Goal: Navigation & Orientation: Find specific page/section

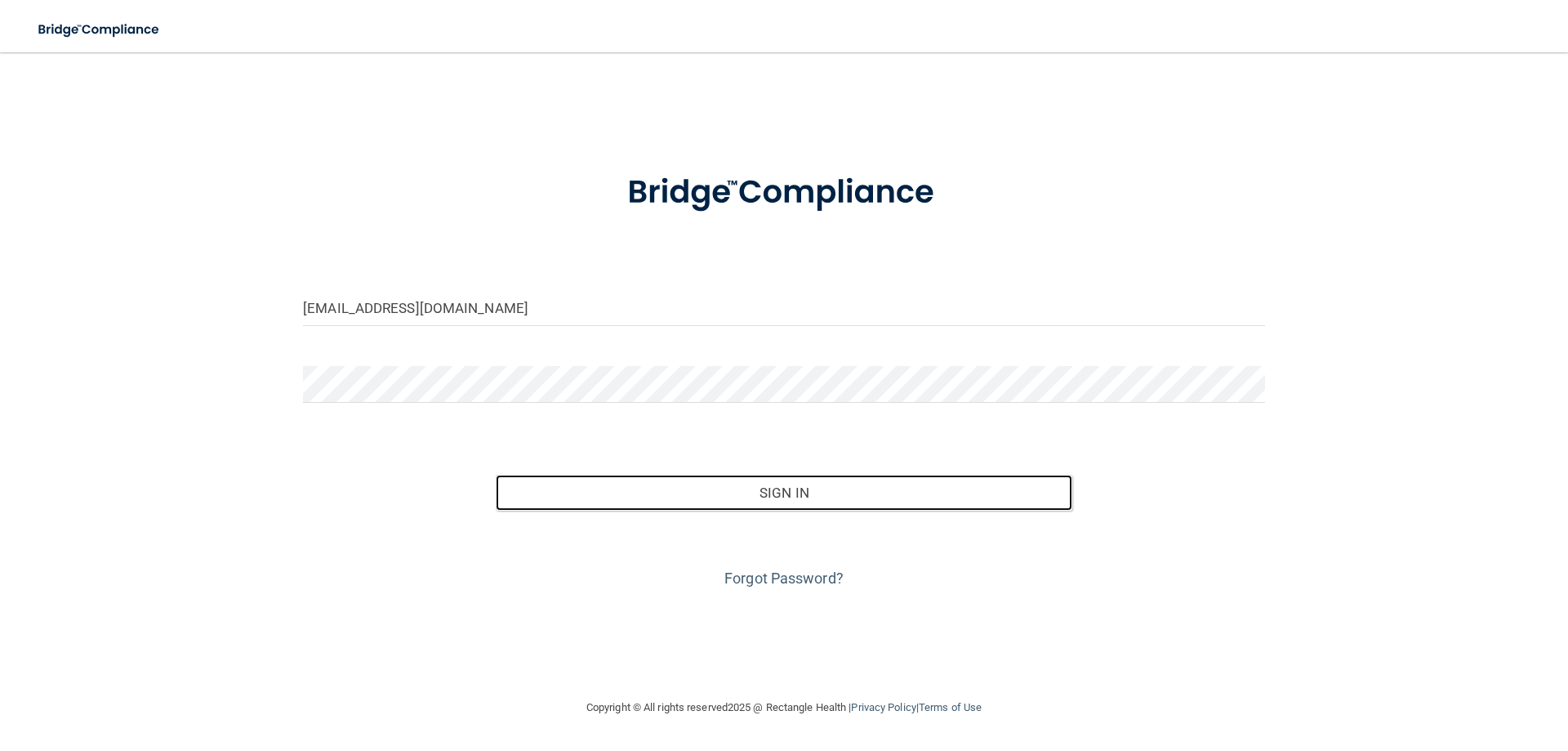
click at [775, 492] on button "Sign In" at bounding box center [784, 492] width 578 height 36
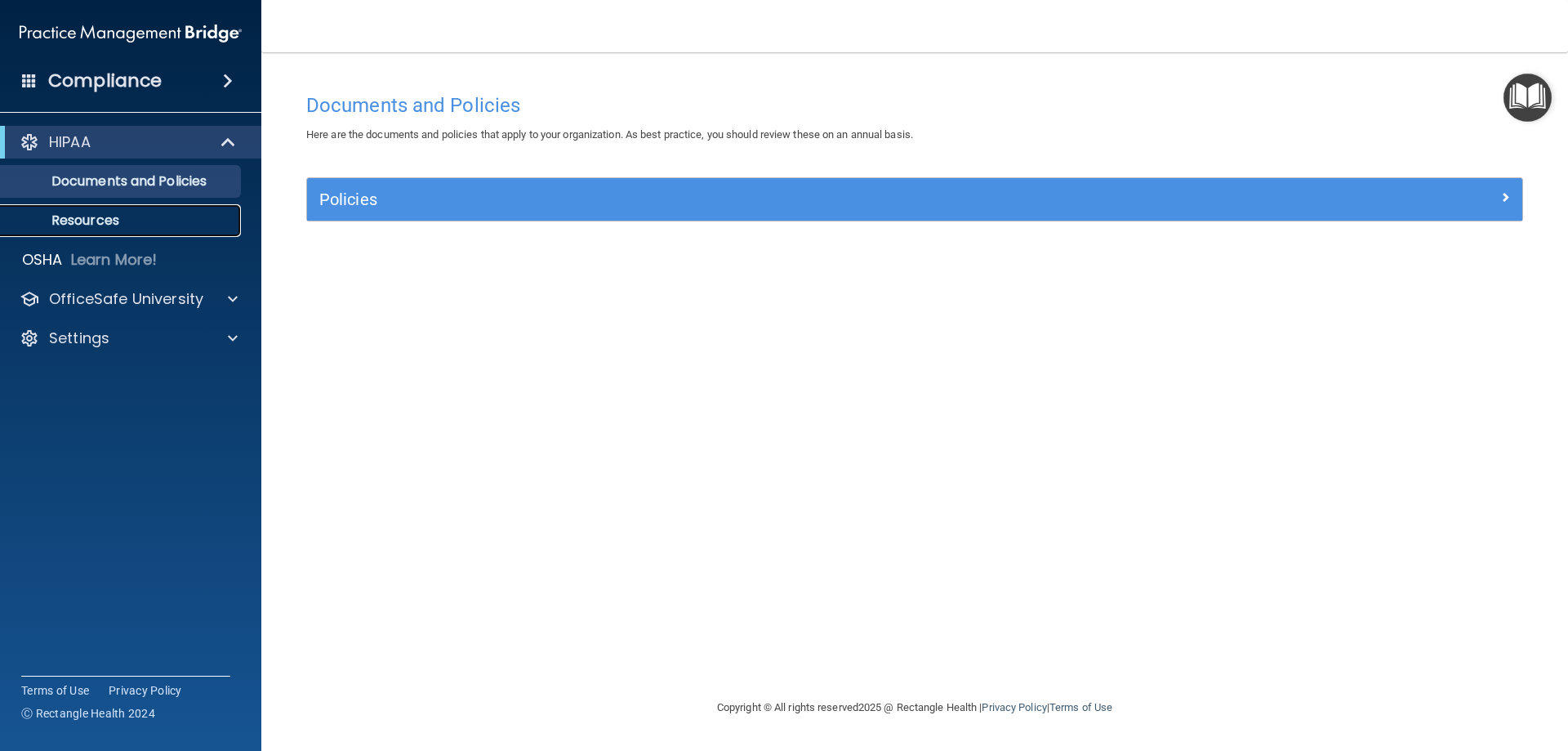
click at [79, 219] on p "Resources" at bounding box center [122, 220] width 223 height 16
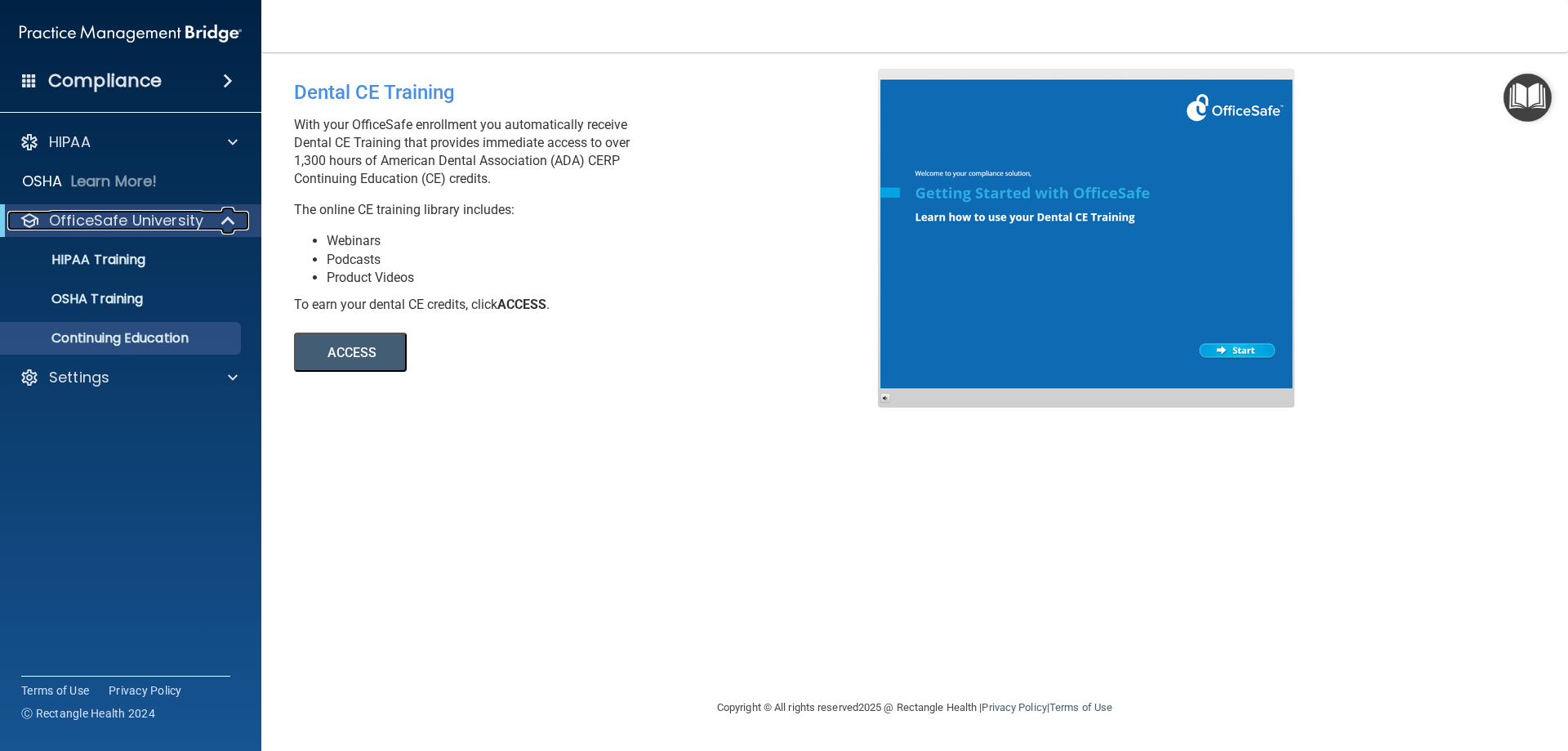
click at [50, 214] on p "OfficeSafe University" at bounding box center [126, 220] width 154 height 19
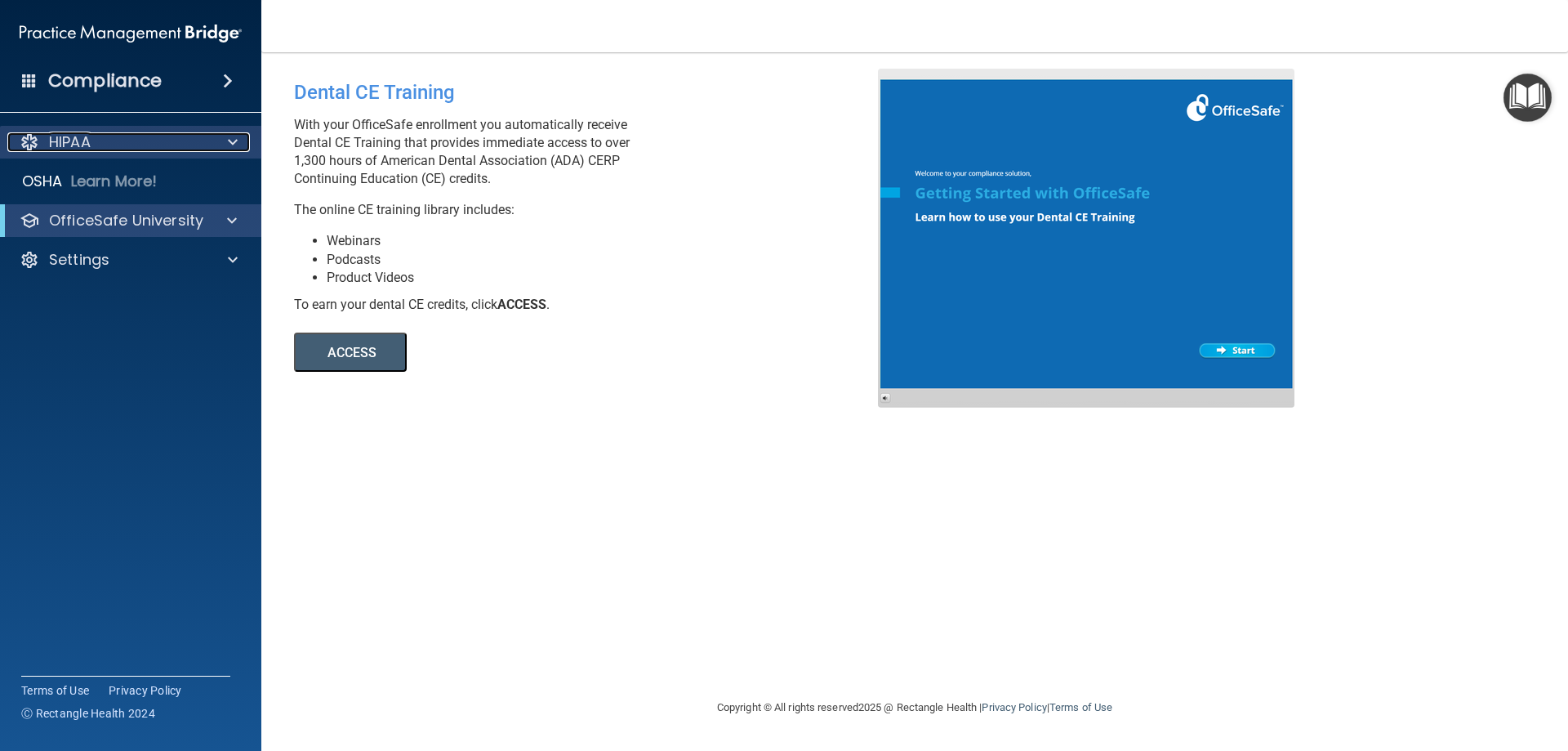
click at [64, 142] on p "HIPAA" at bounding box center [69, 142] width 41 height 19
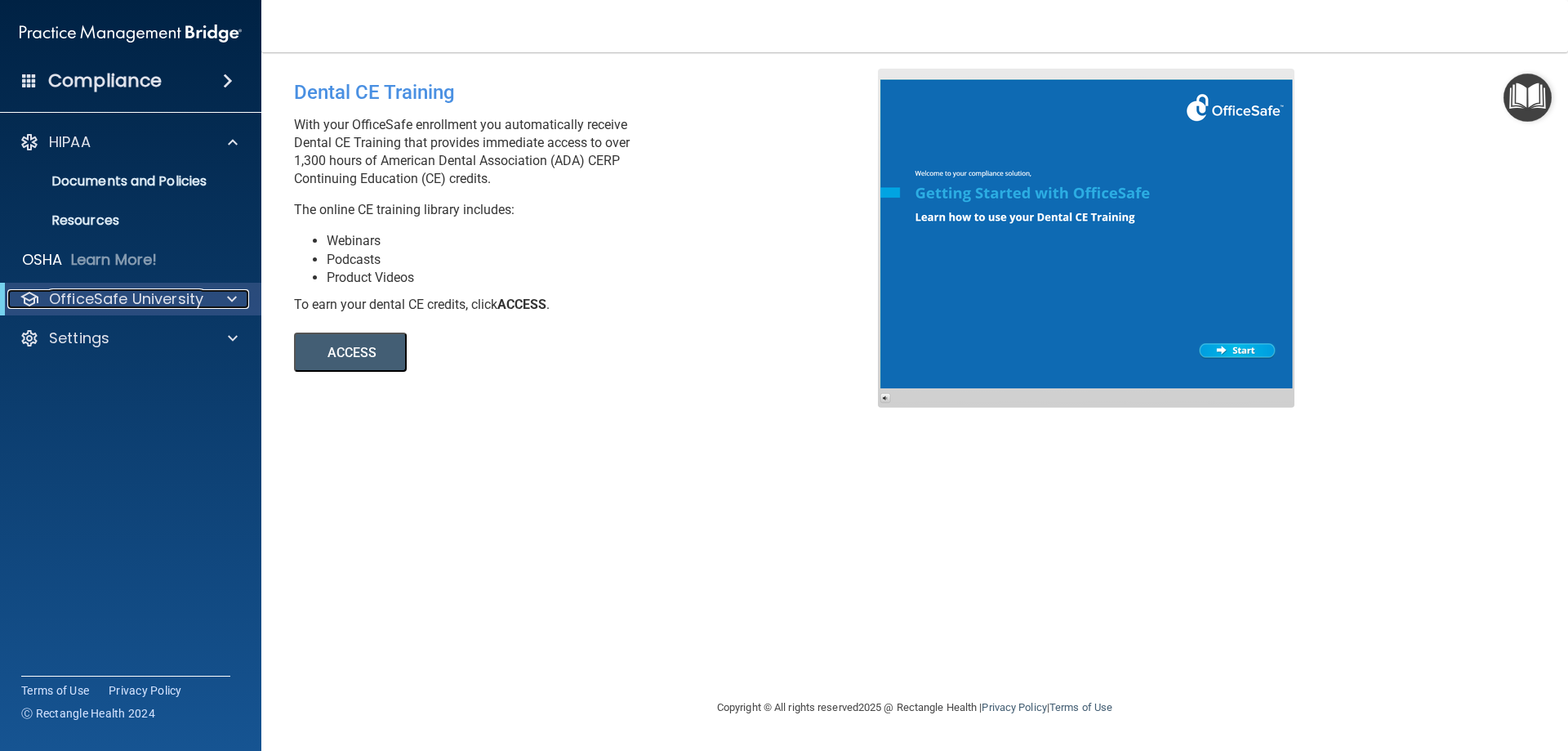
click at [235, 298] on span at bounding box center [232, 298] width 10 height 19
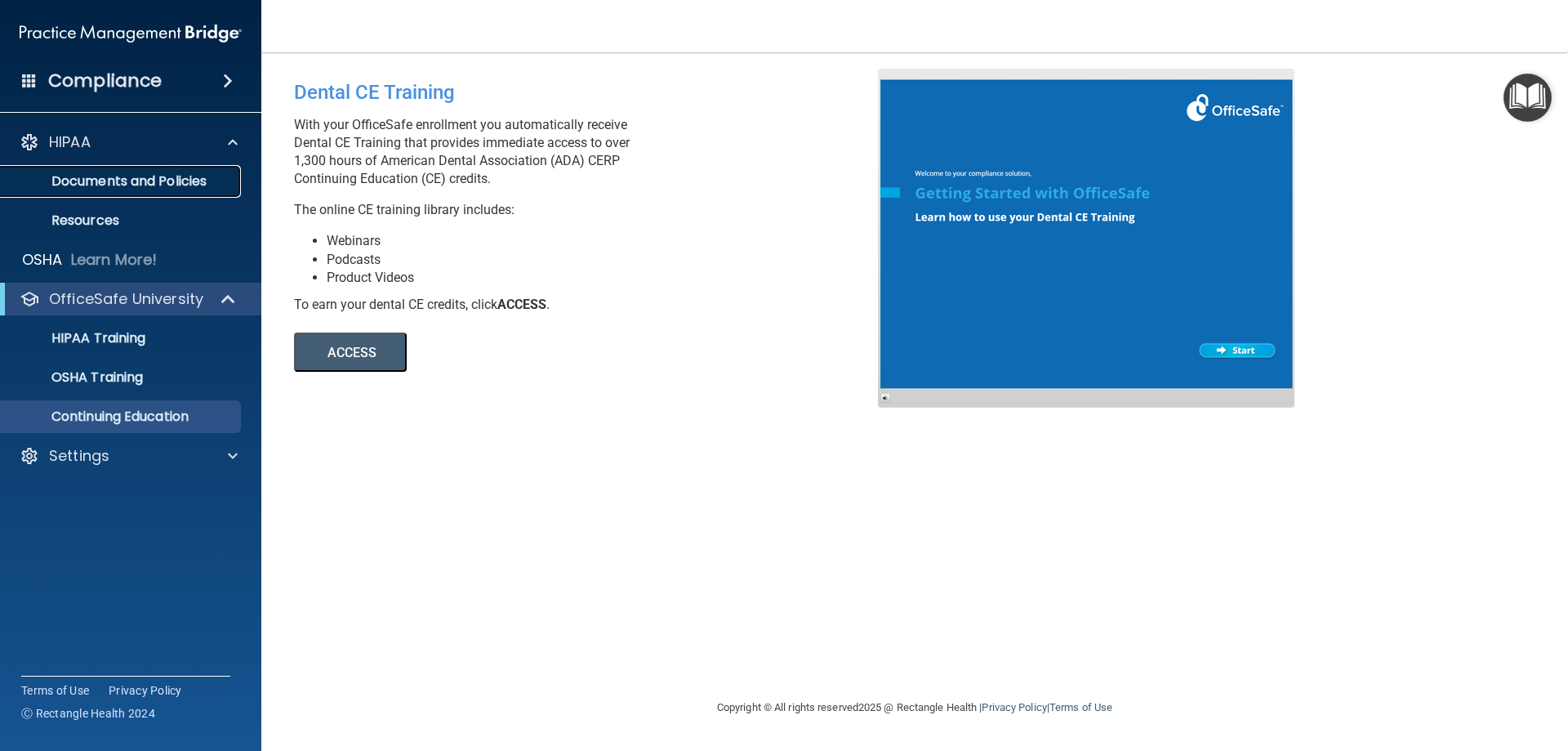
click at [202, 180] on p "Documents and Policies" at bounding box center [122, 181] width 223 height 16
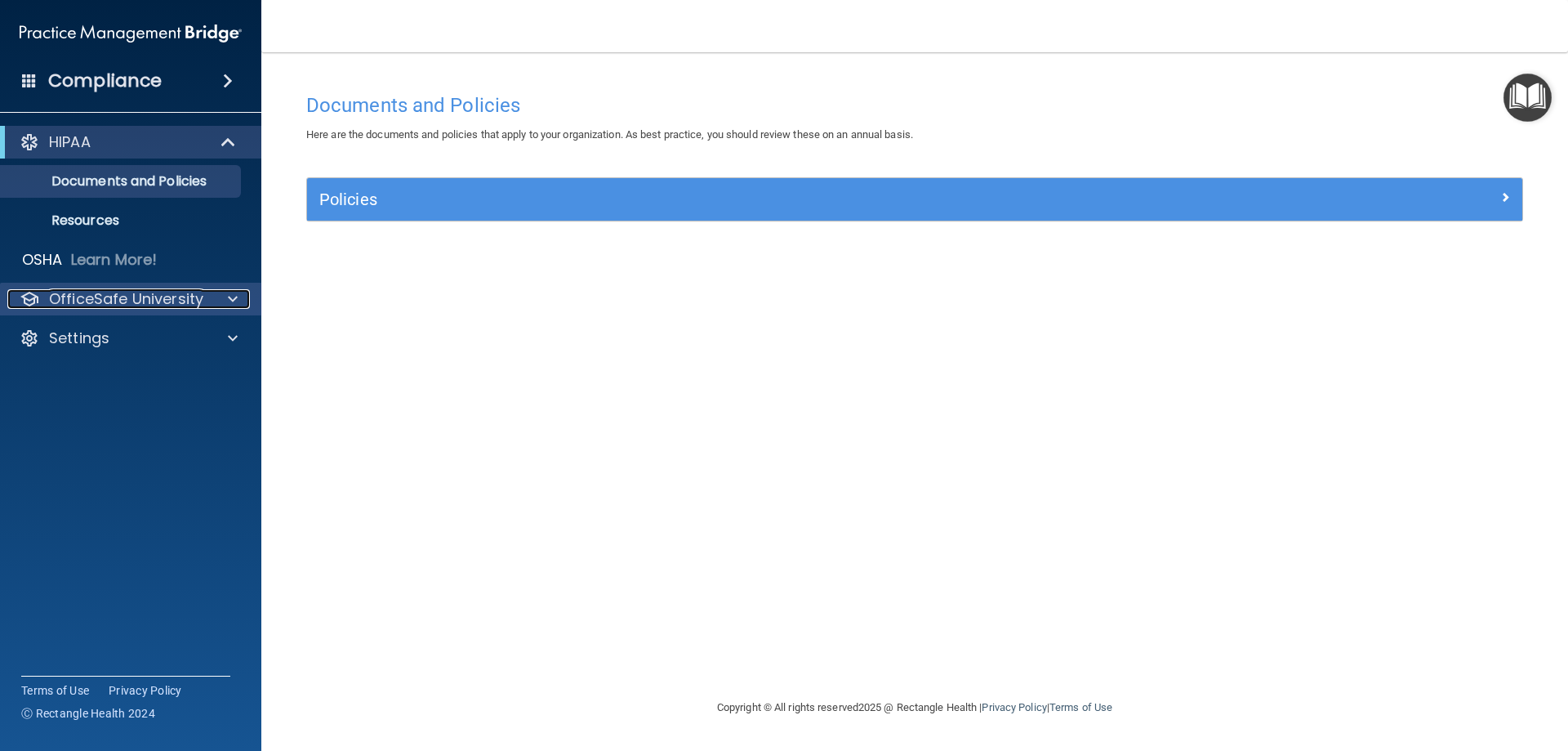
click at [230, 295] on span at bounding box center [233, 298] width 10 height 19
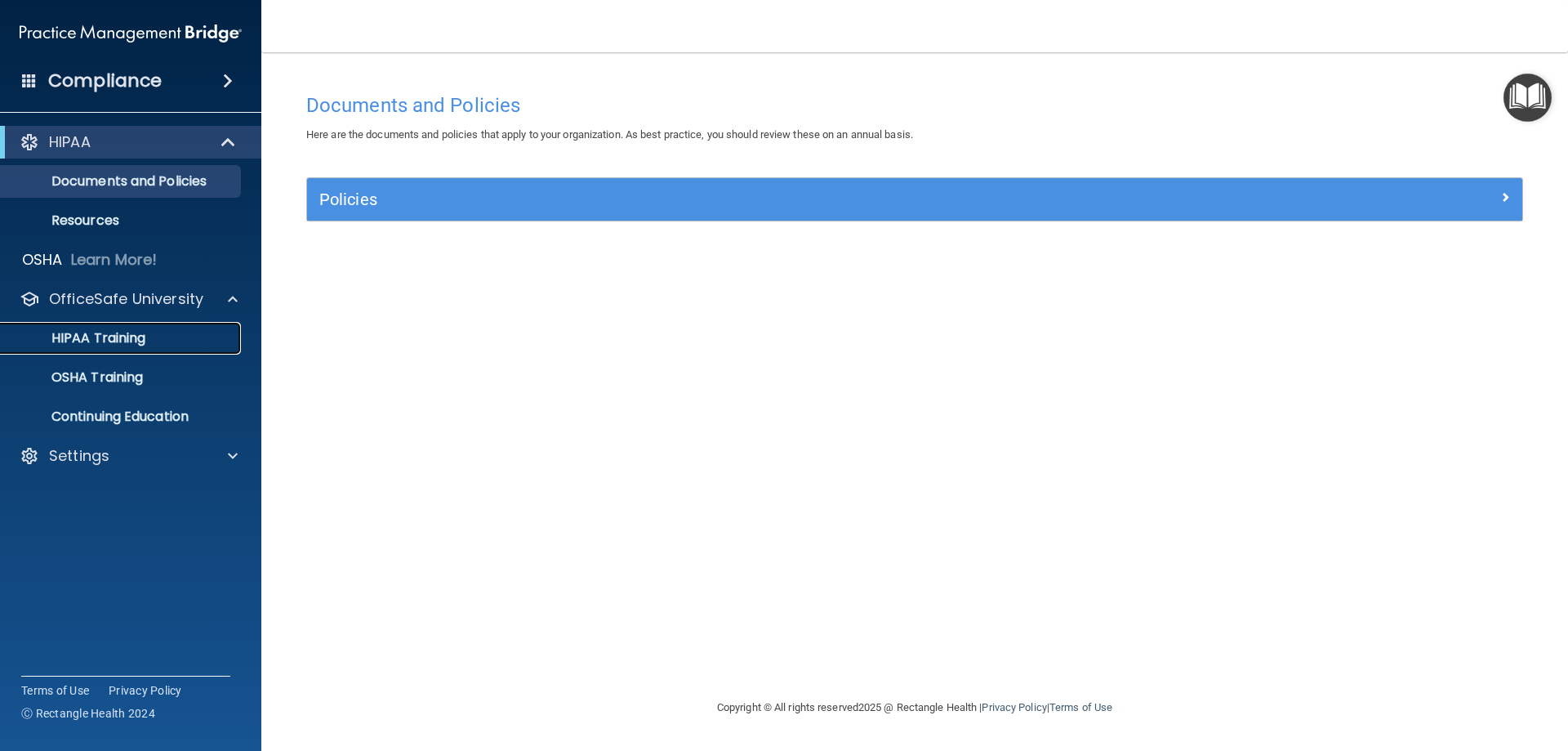
click at [144, 335] on p "HIPAA Training" at bounding box center [78, 338] width 135 height 16
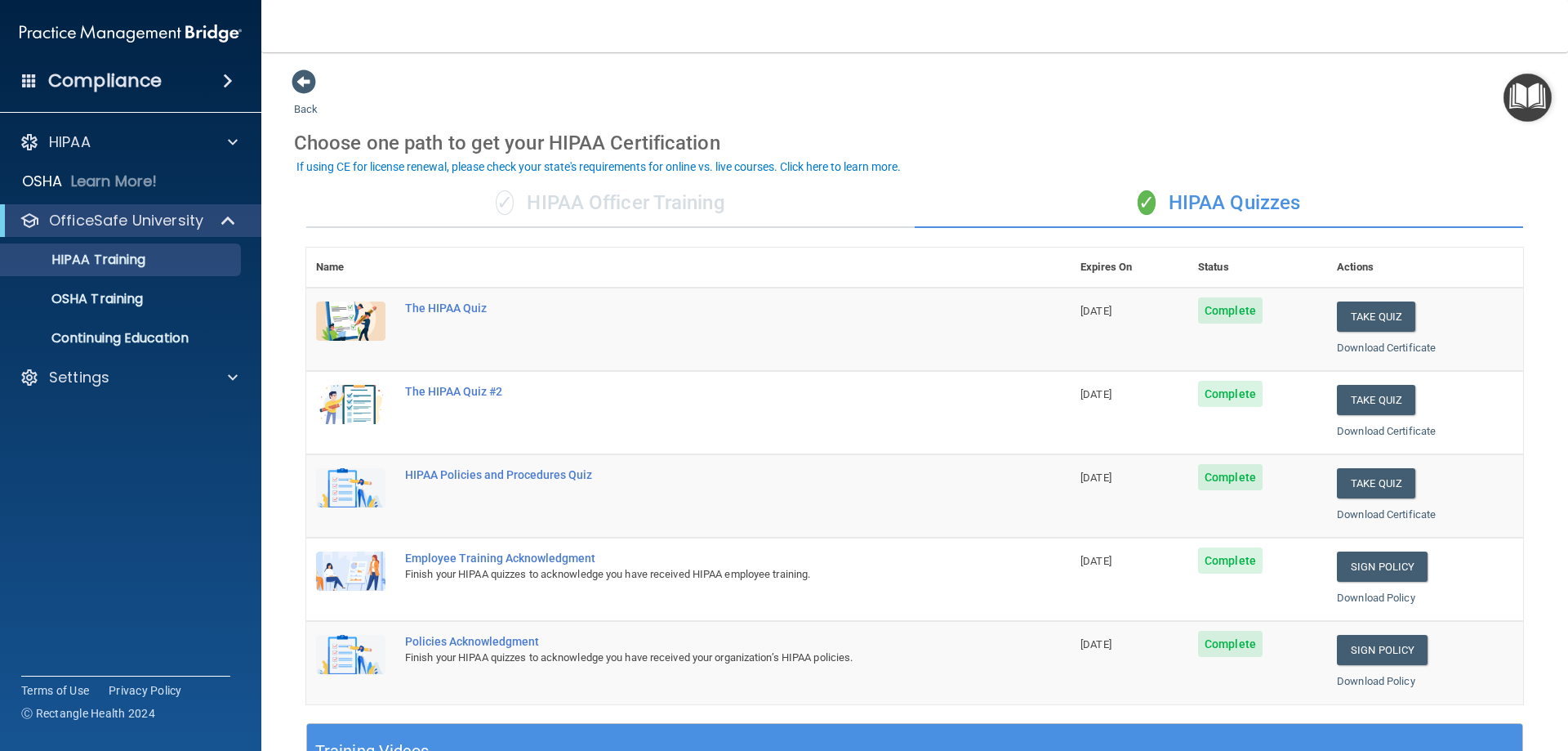
click at [121, 84] on h4 "Compliance" at bounding box center [105, 81] width 114 height 23
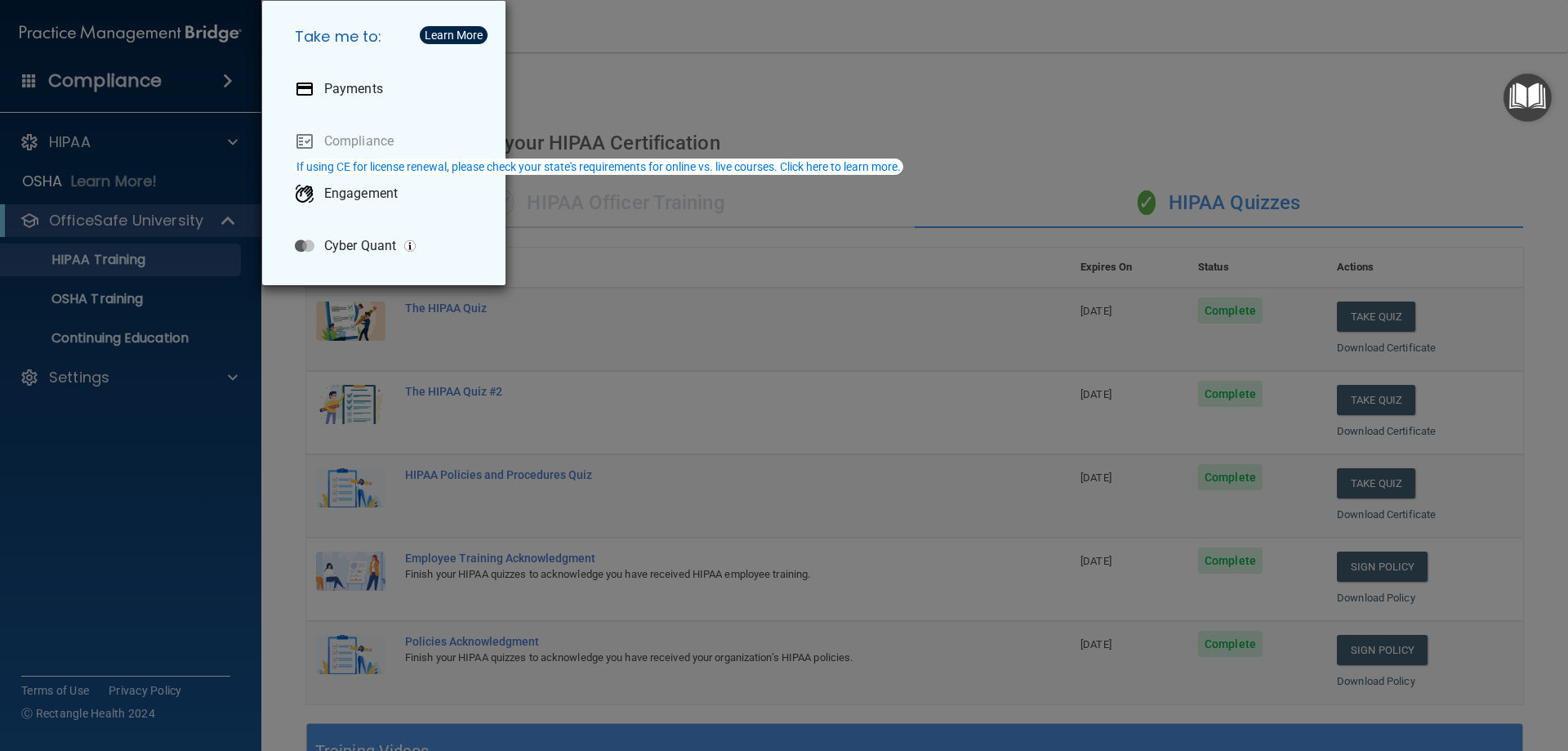
click at [116, 605] on div "Take me to: Payments Compliance Engagement Cyber Quant" at bounding box center [784, 376] width 1568 height 751
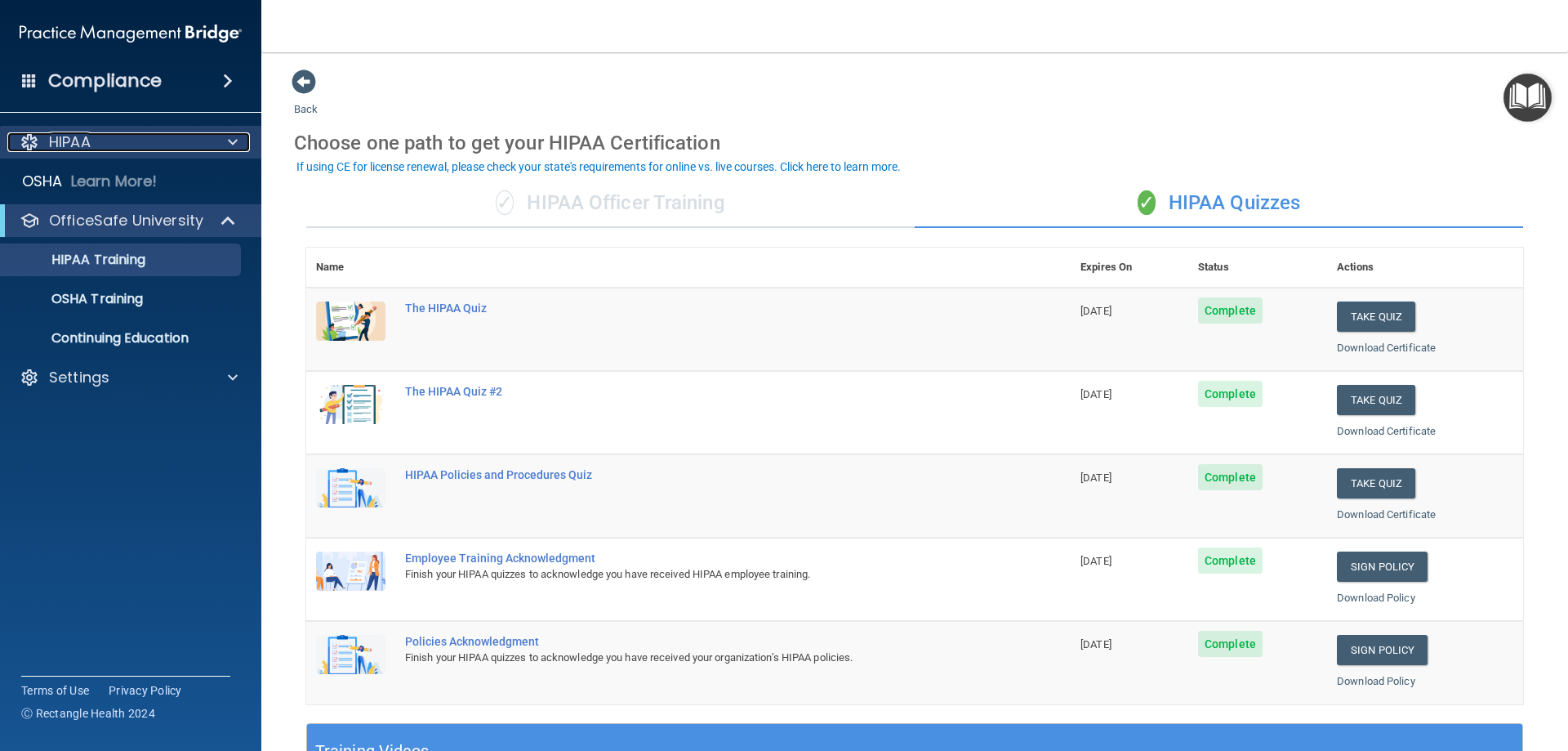
click at [67, 141] on p "HIPAA" at bounding box center [69, 142] width 41 height 19
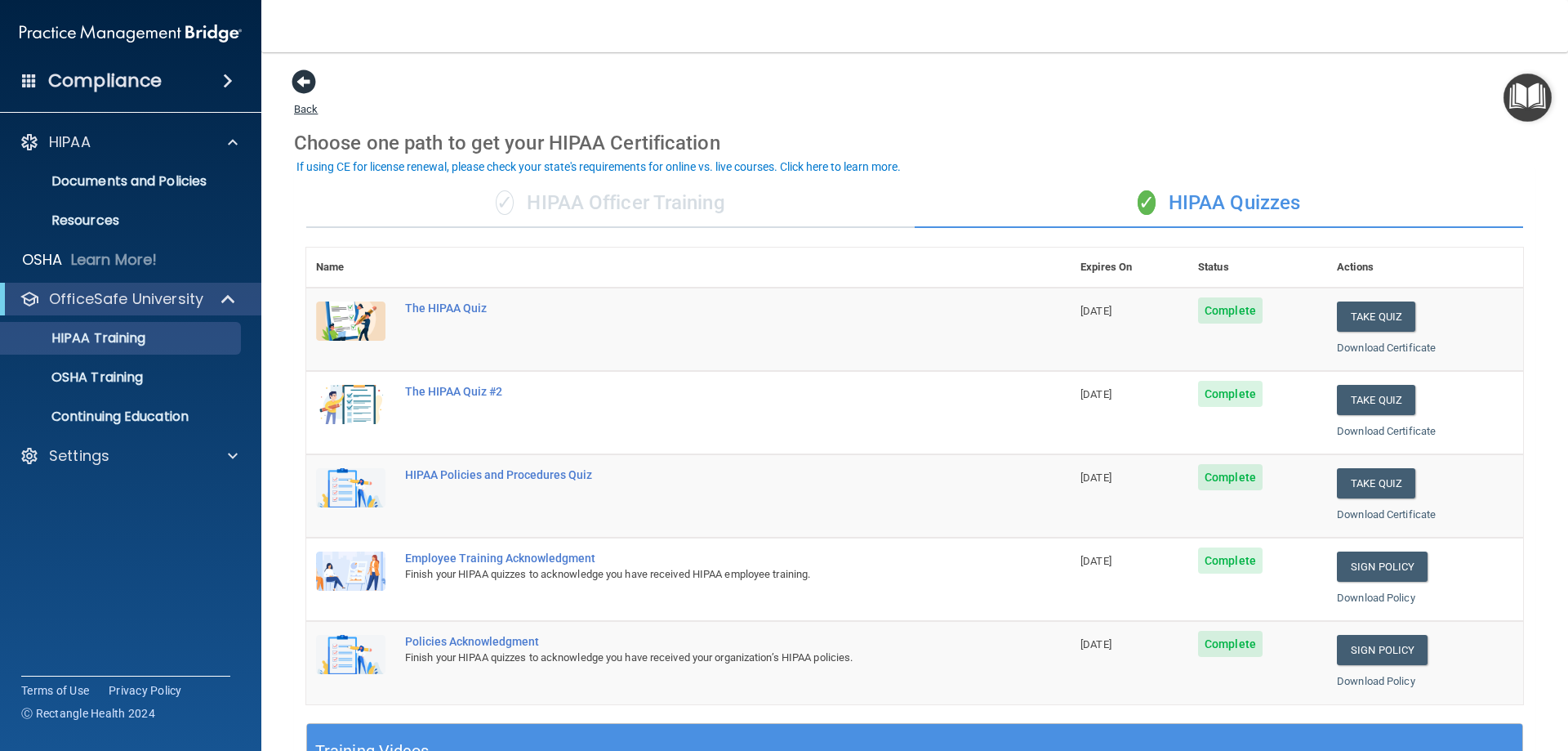
click at [311, 84] on span at bounding box center [303, 81] width 24 height 24
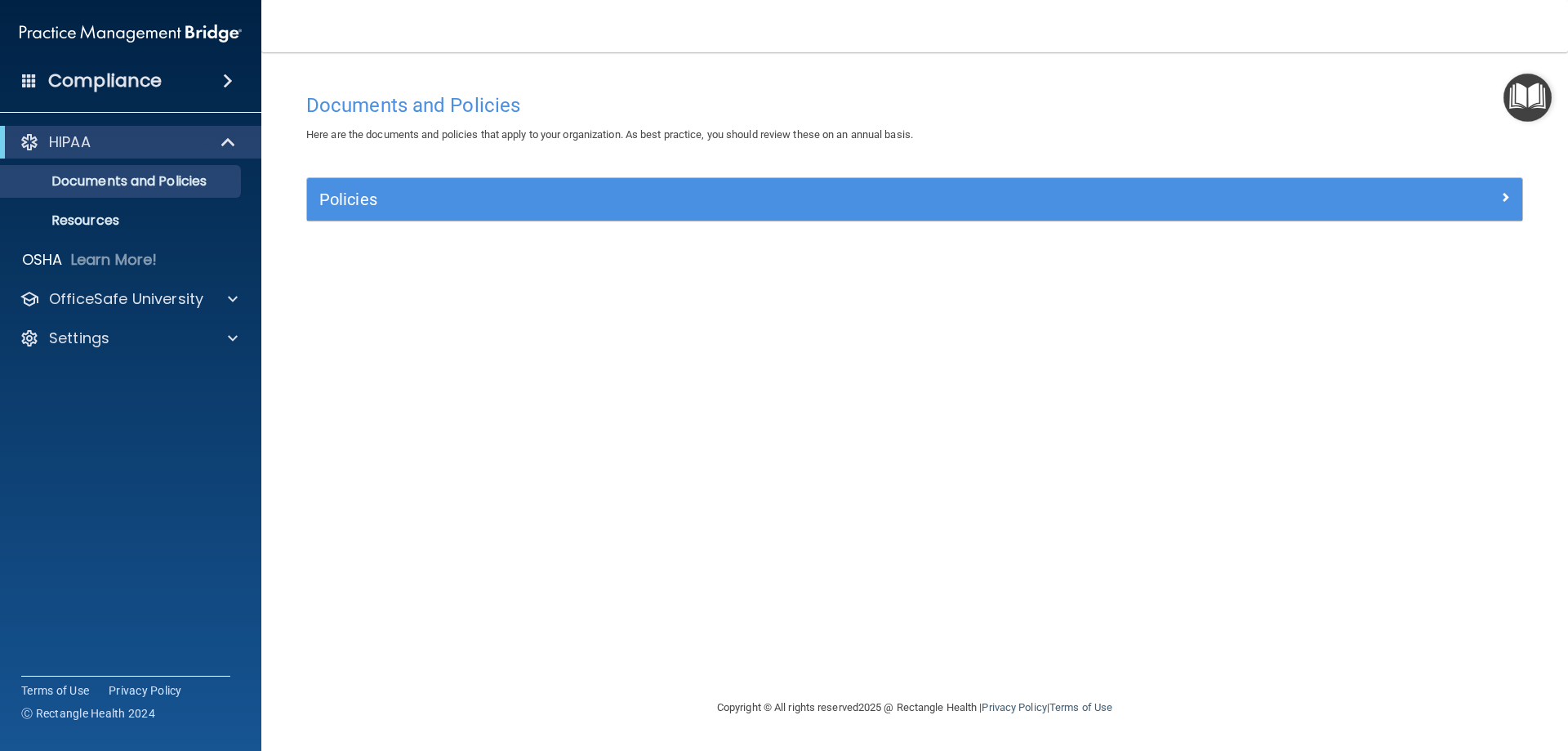
click at [1529, 97] on img "Open Resource Center" at bounding box center [1528, 97] width 48 height 48
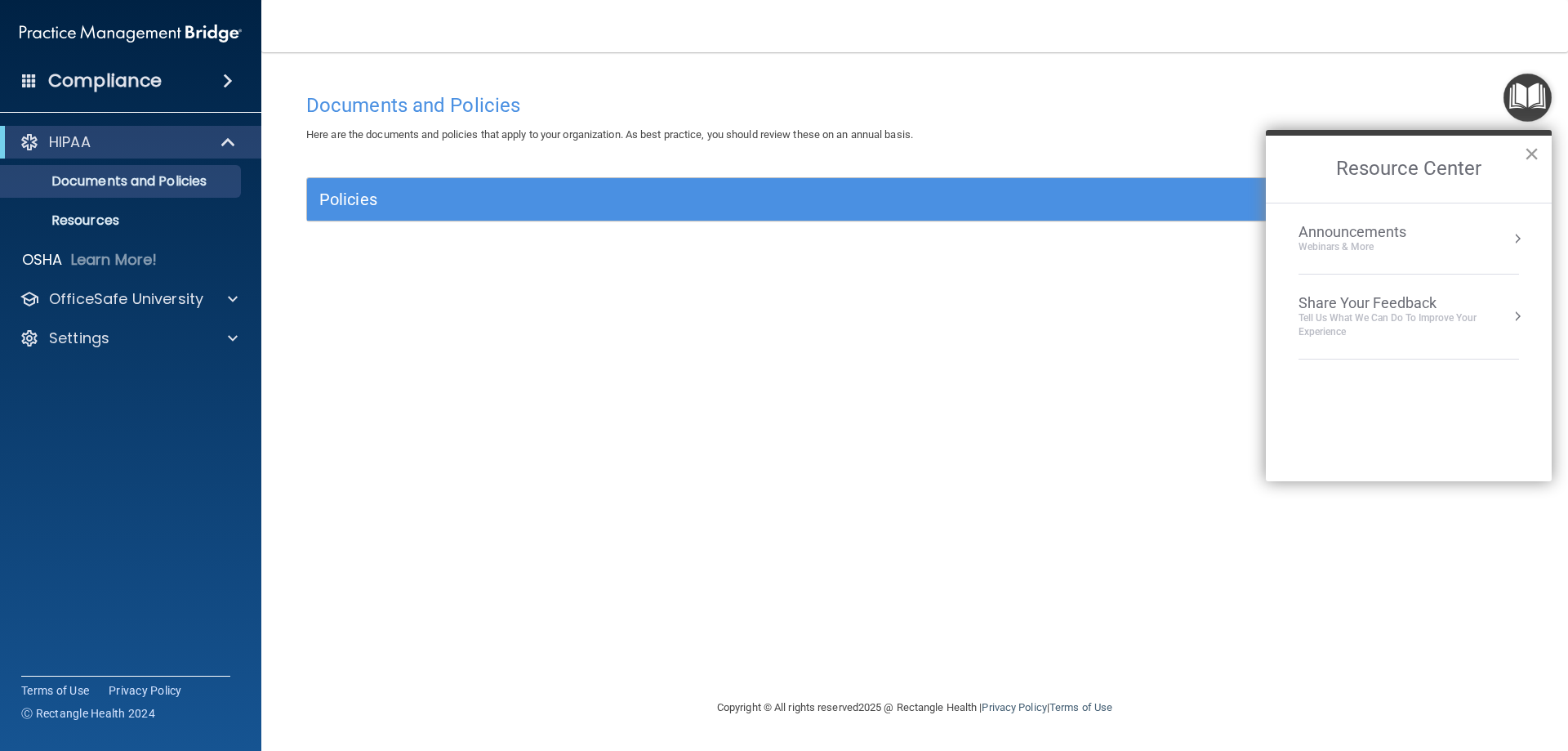
click at [1535, 149] on button "×" at bounding box center [1532, 153] width 15 height 26
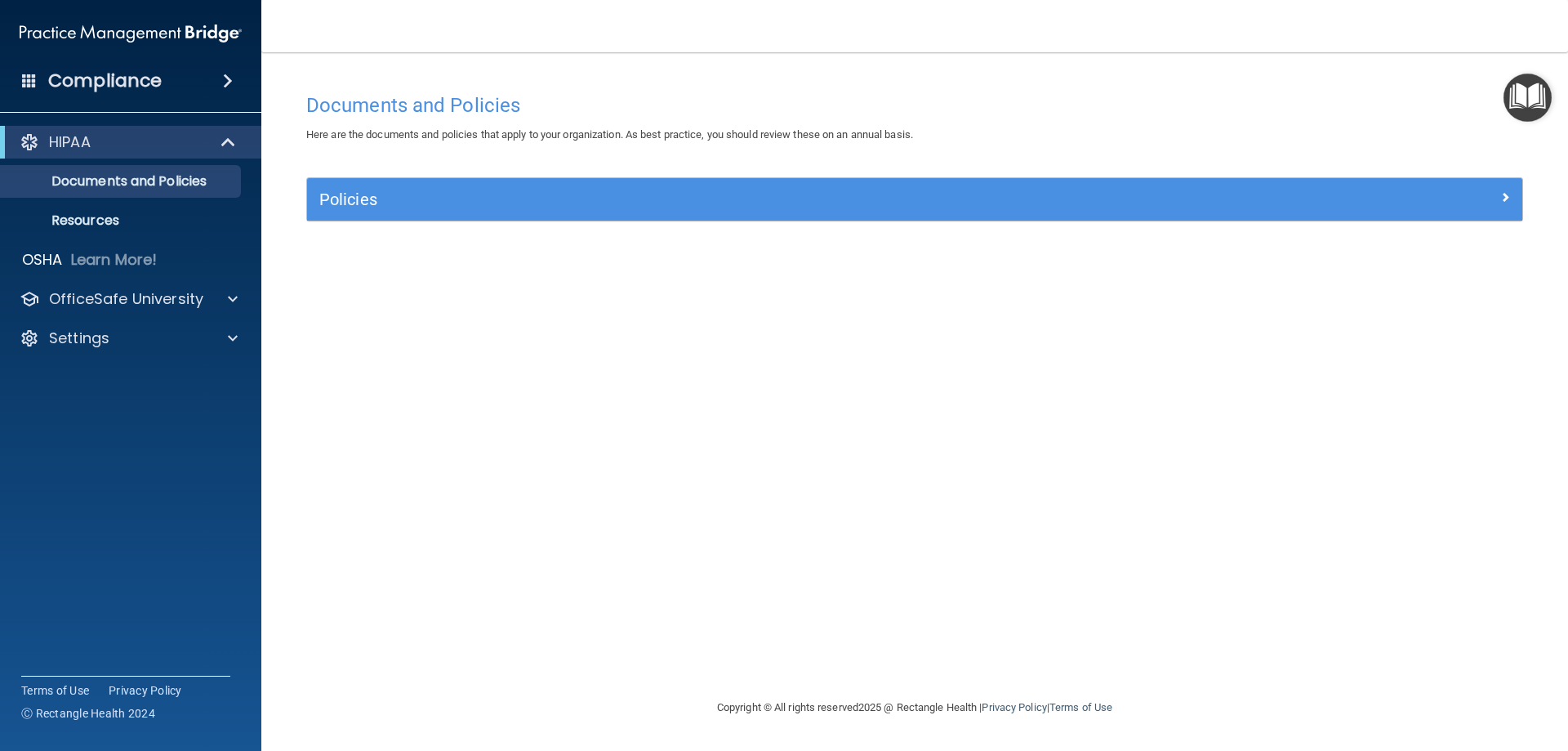
click at [228, 80] on span at bounding box center [228, 81] width 10 height 19
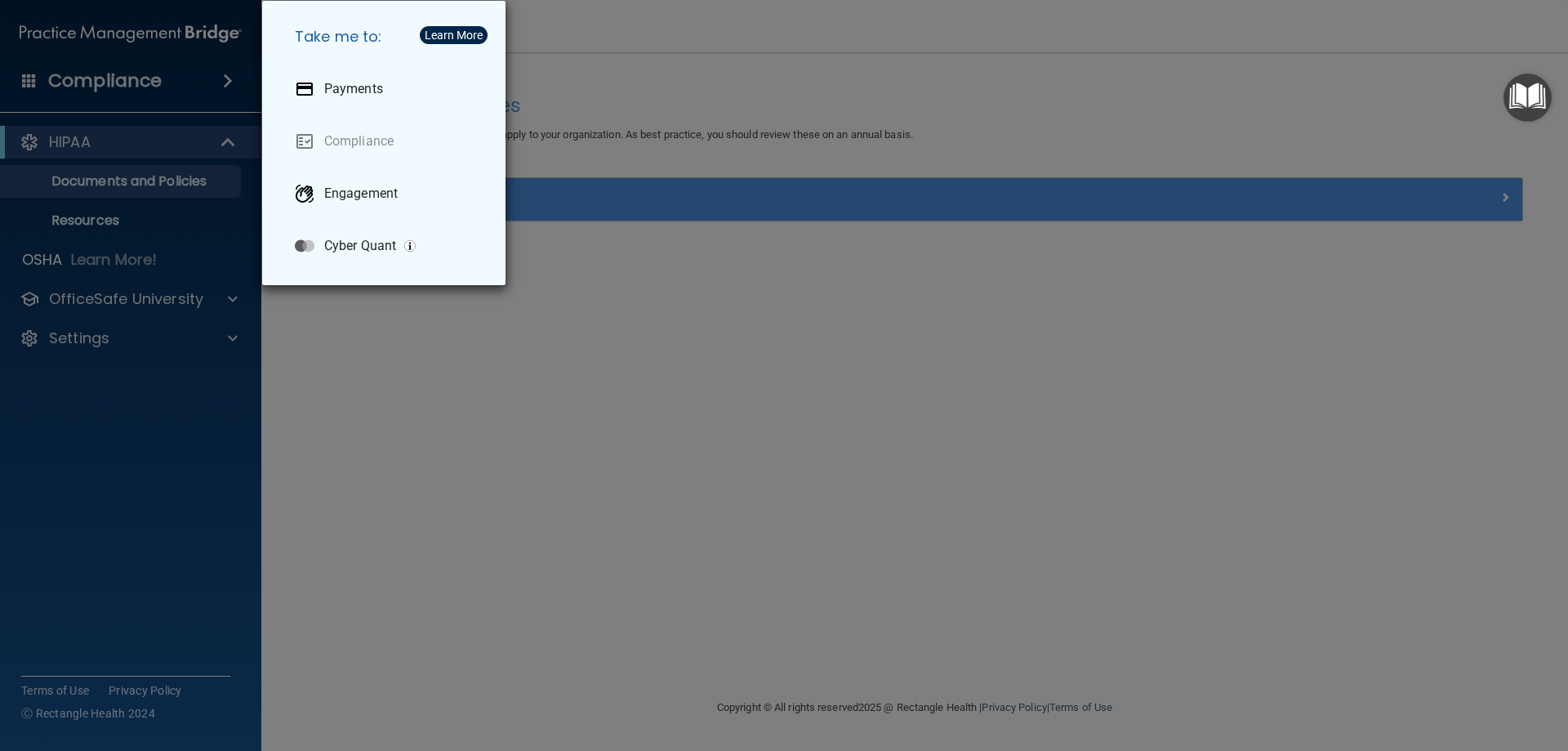
click at [64, 339] on div "Take me to: Payments Compliance Engagement Cyber Quant" at bounding box center [784, 376] width 1568 height 751
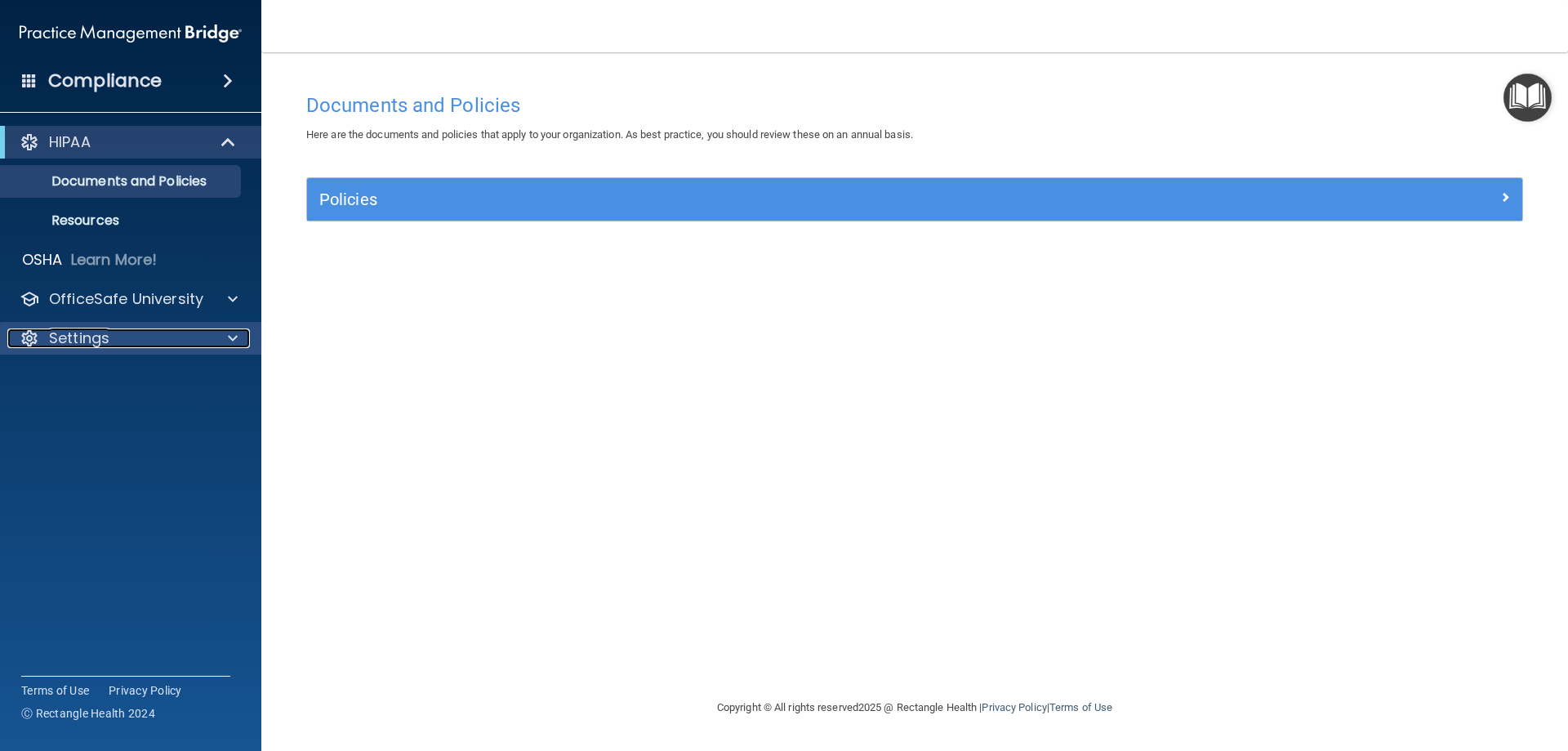
click at [73, 337] on p "Settings" at bounding box center [79, 338] width 61 height 19
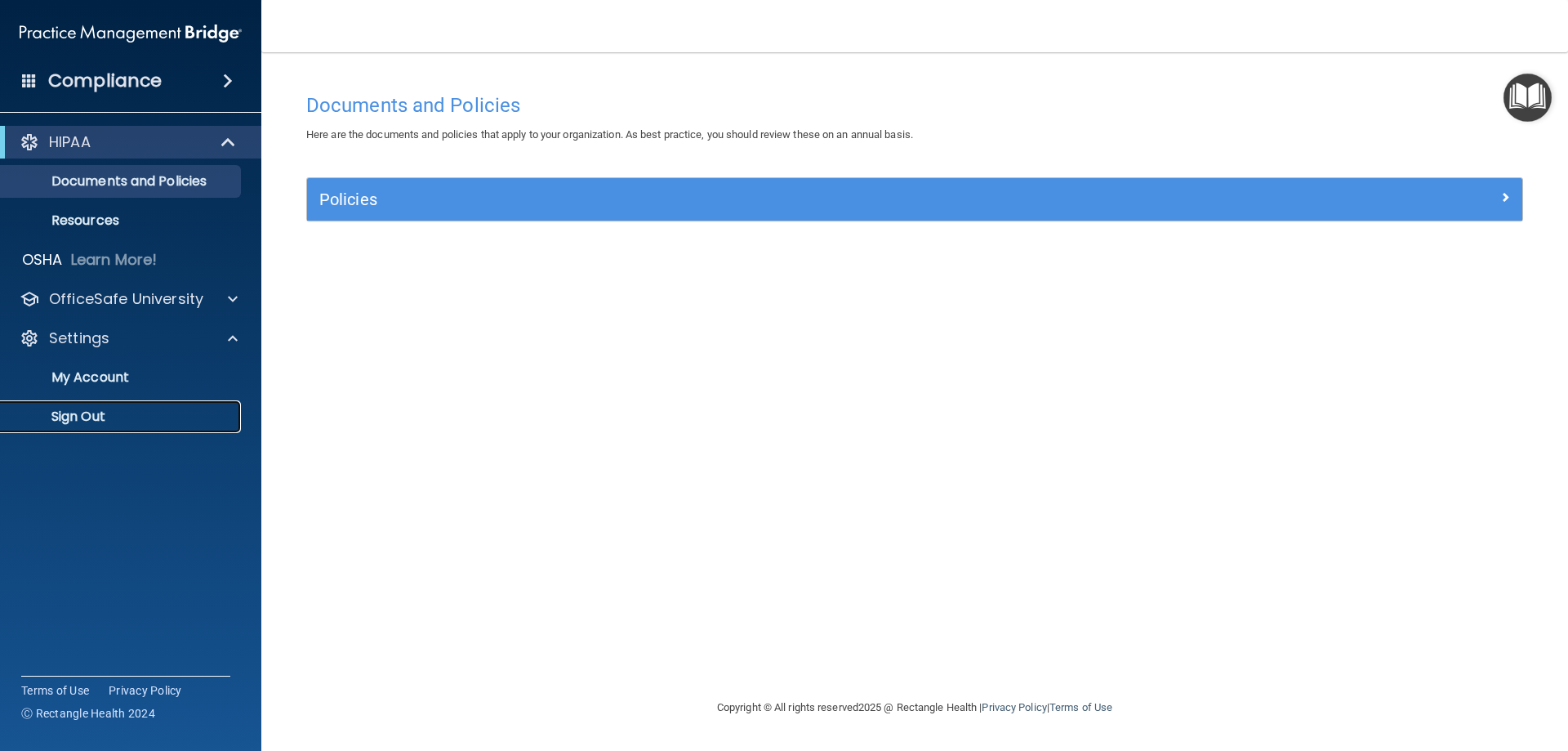
click at [84, 417] on p "Sign Out" at bounding box center [122, 416] width 223 height 16
